Goal: Information Seeking & Learning: Learn about a topic

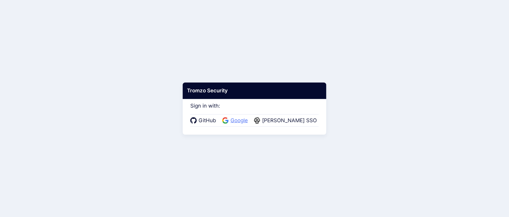
click at [242, 122] on span "Google" at bounding box center [239, 121] width 21 height 8
